Goal: Transaction & Acquisition: Purchase product/service

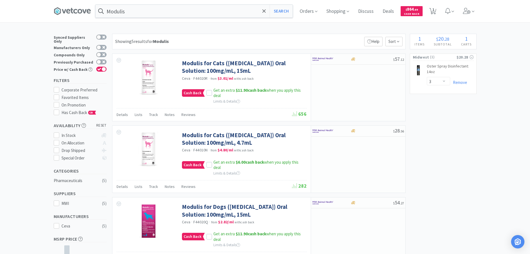
select select "3"
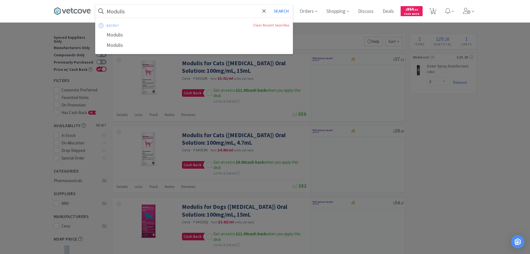
click at [189, 9] on input "Modulis" at bounding box center [193, 11] width 197 height 13
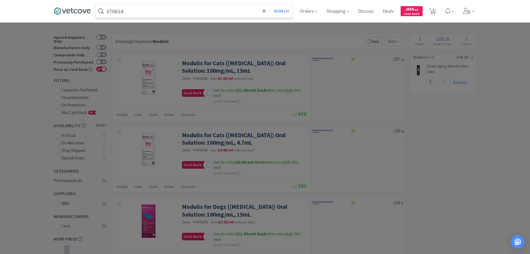
click at [270, 5] on button "Search" at bounding box center [281, 11] width 23 height 13
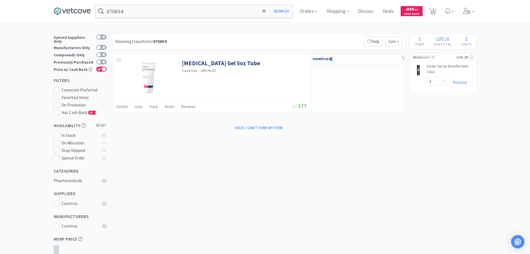
click at [209, 40] on div "Showing 1 results for 070654 Filters Help Sort" at bounding box center [259, 42] width 294 height 16
click at [197, 11] on input "070654" at bounding box center [193, 11] width 197 height 13
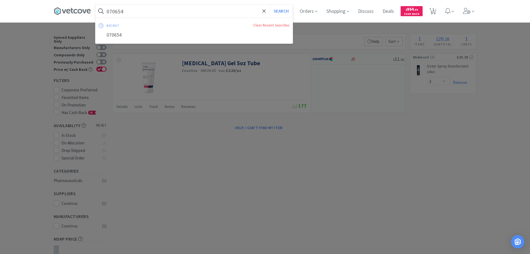
paste input "5249"
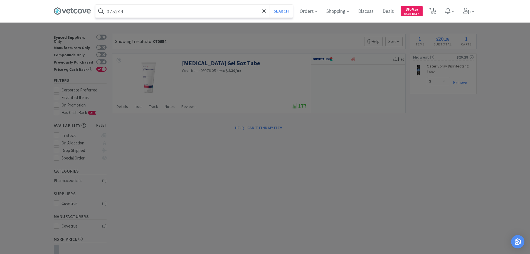
type input "075249"
click at [270, 5] on button "Search" at bounding box center [281, 11] width 23 height 13
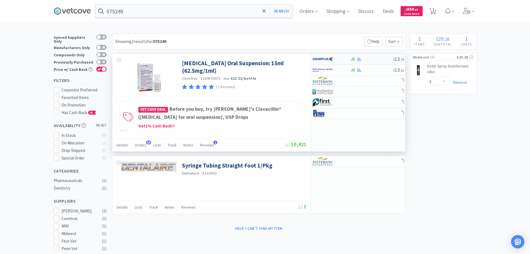
click at [385, 60] on div at bounding box center [372, 59] width 43 height 4
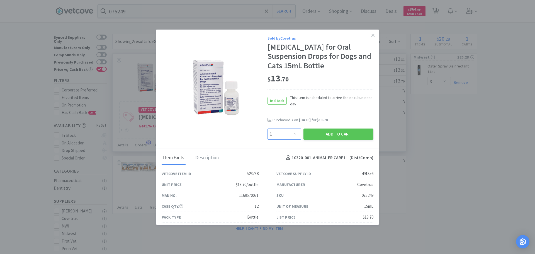
drag, startPoint x: 294, startPoint y: 144, endPoint x: 294, endPoint y: 139, distance: 4.2
click at [294, 139] on select "Enter Quantity 1 2 3 4 5 6 7 8 9 10 11 12 13 14 15 16 17 18 19 20 Enter Quantity" at bounding box center [284, 133] width 34 height 11
select select "5"
click at [267, 138] on select "Enter Quantity 1 2 3 4 5 6 7 8 9 10 11 12 13 14 15 16 17 18 19 20 Enter Quantity" at bounding box center [284, 133] width 34 height 11
click at [324, 139] on button "Add to Cart" at bounding box center [338, 133] width 70 height 11
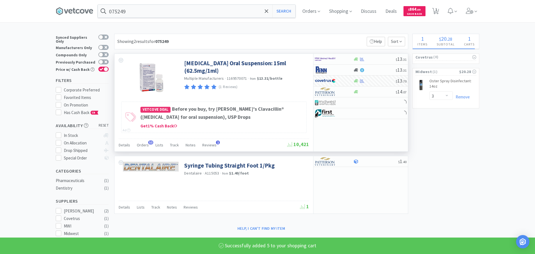
select select "5"
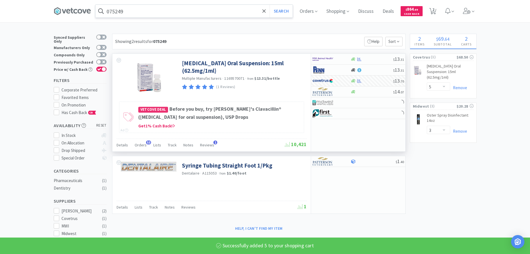
click at [208, 11] on input "075249" at bounding box center [193, 11] width 197 height 13
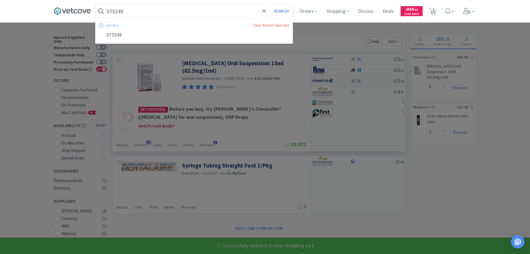
paste input "84430"
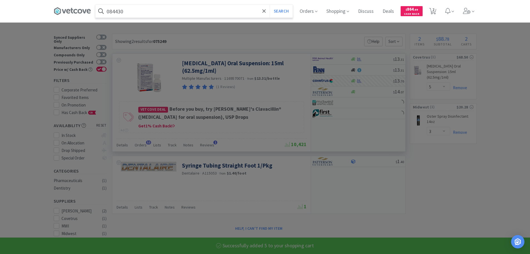
type input "084430"
click at [270, 5] on button "Search" at bounding box center [281, 11] width 23 height 13
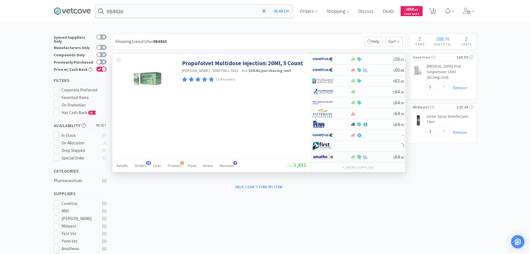
click at [379, 159] on div "$ 64 . 90" at bounding box center [358, 156] width 94 height 11
select select "1"
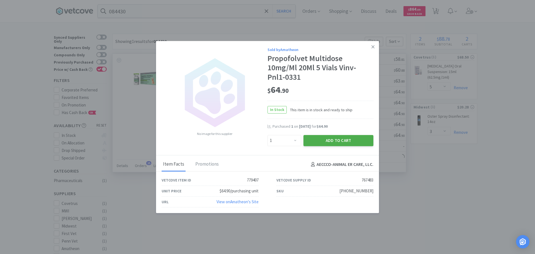
click at [338, 136] on button "Add to Cart" at bounding box center [338, 140] width 70 height 11
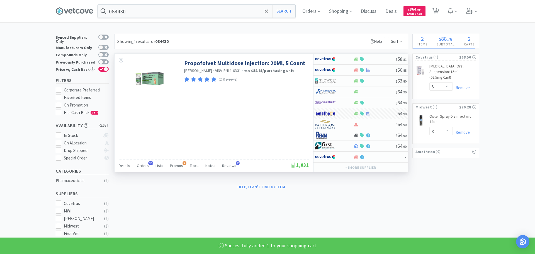
select select "1"
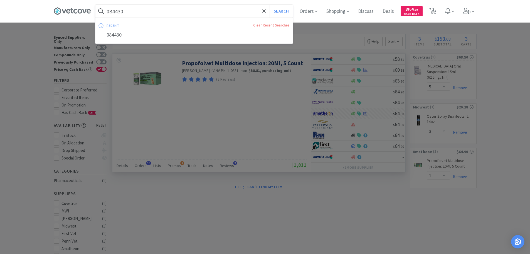
click at [200, 12] on input "084430" at bounding box center [193, 11] width 197 height 13
paste input "[PHONE_NUMBER]"
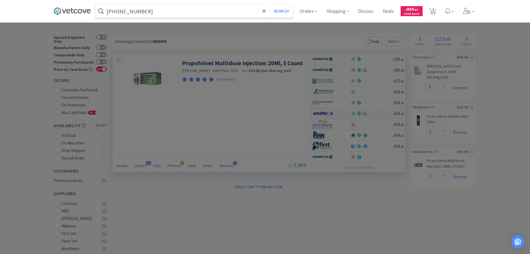
type input "[PHONE_NUMBER]"
click at [270, 5] on button "Search" at bounding box center [281, 11] width 23 height 13
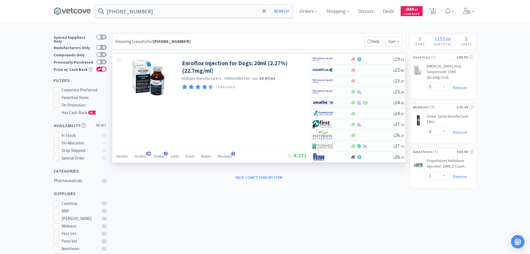
click at [382, 102] on div at bounding box center [372, 103] width 43 height 4
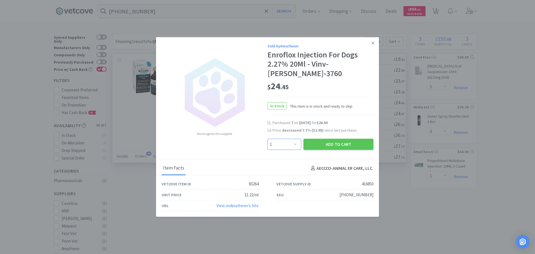
drag, startPoint x: 284, startPoint y: 141, endPoint x: 315, endPoint y: 74, distance: 73.6
click at [284, 140] on select "Enter Quantity 1 2 3 4 5 6 7 8 9 10 11 12 13 14 15 16 17 18 19 20 Enter Quantity" at bounding box center [284, 144] width 34 height 11
click at [287, 143] on select "Enter Quantity 1 2 3 4 5 6 7 8 9 10 11 12 13 14 15 16 17 18 19 20 Enter Quantity" at bounding box center [284, 144] width 34 height 11
select select "2"
click at [267, 139] on select "Enter Quantity 1 2 3 4 5 6 7 8 9 10 11 12 13 14 15 16 17 18 19 20 Enter Quantity" at bounding box center [284, 144] width 34 height 11
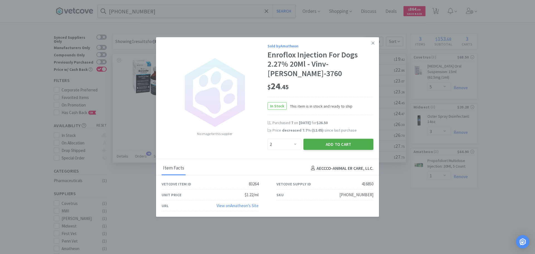
click at [332, 139] on button "Add to Cart" at bounding box center [338, 144] width 70 height 11
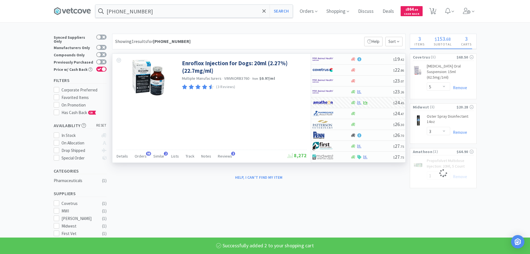
select select "2"
select select "1"
